Goal: Communication & Community: Answer question/provide support

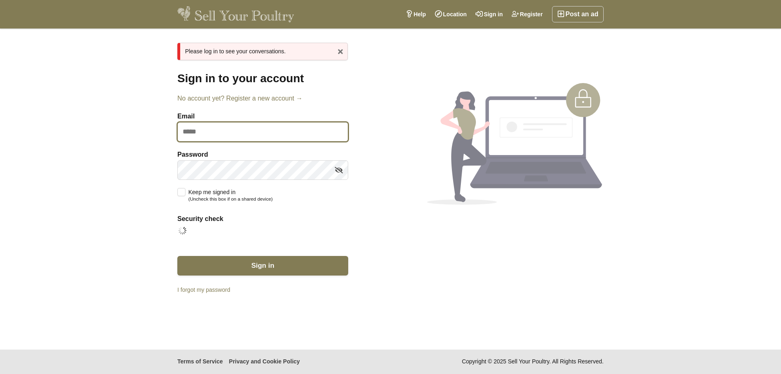
click at [209, 132] on input "Email" at bounding box center [262, 132] width 171 height 20
type input "**********"
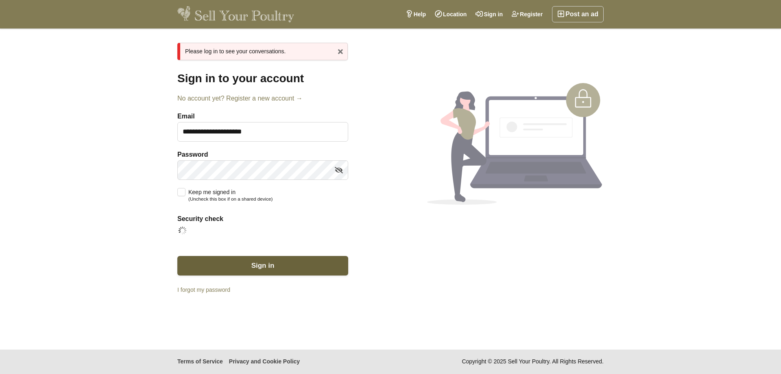
click at [259, 265] on span "Sign in" at bounding box center [262, 266] width 23 height 8
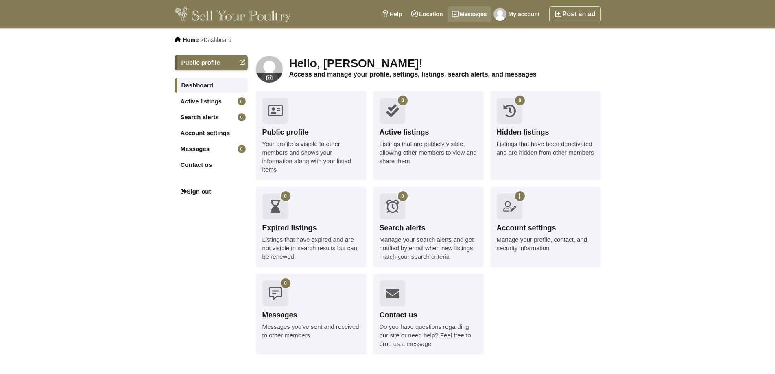
click at [468, 14] on link "Messages" at bounding box center [470, 14] width 44 height 16
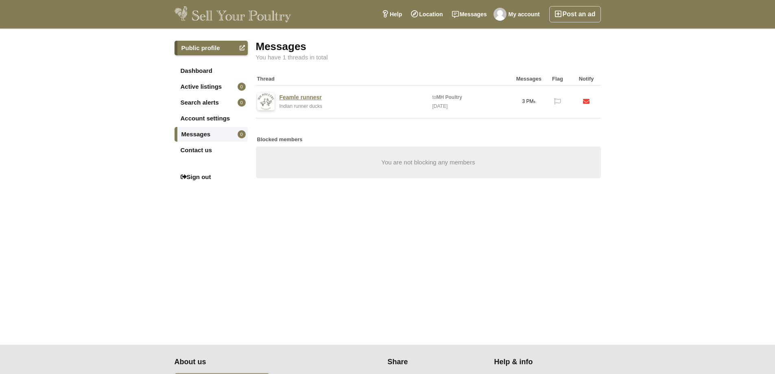
click at [303, 107] on link "Indian runner ducks" at bounding box center [301, 106] width 43 height 6
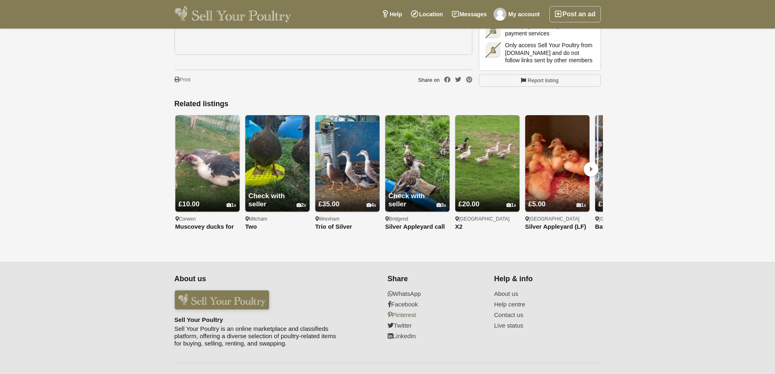
scroll to position [585, 0]
